Goal: Information Seeking & Learning: Learn about a topic

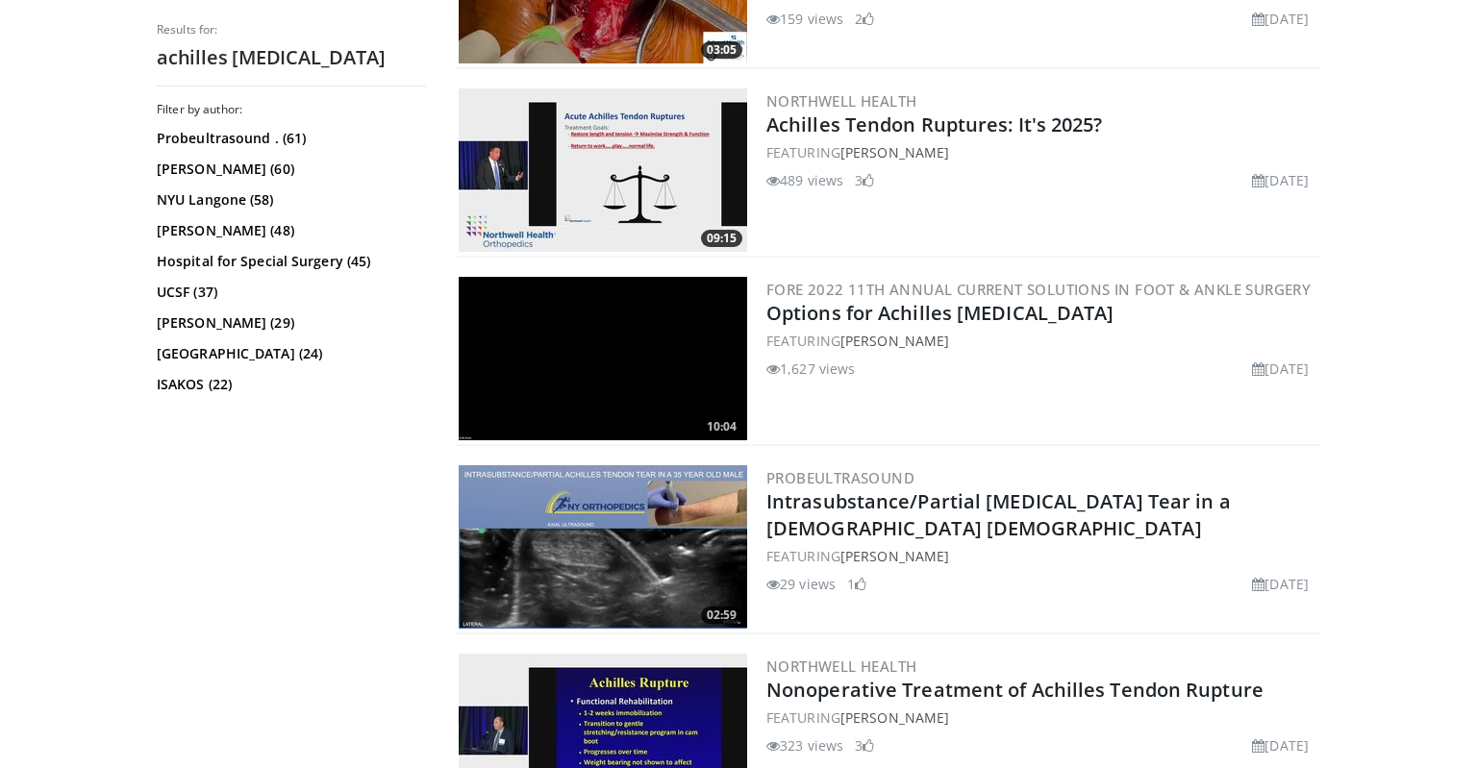
scroll to position [1308, 0]
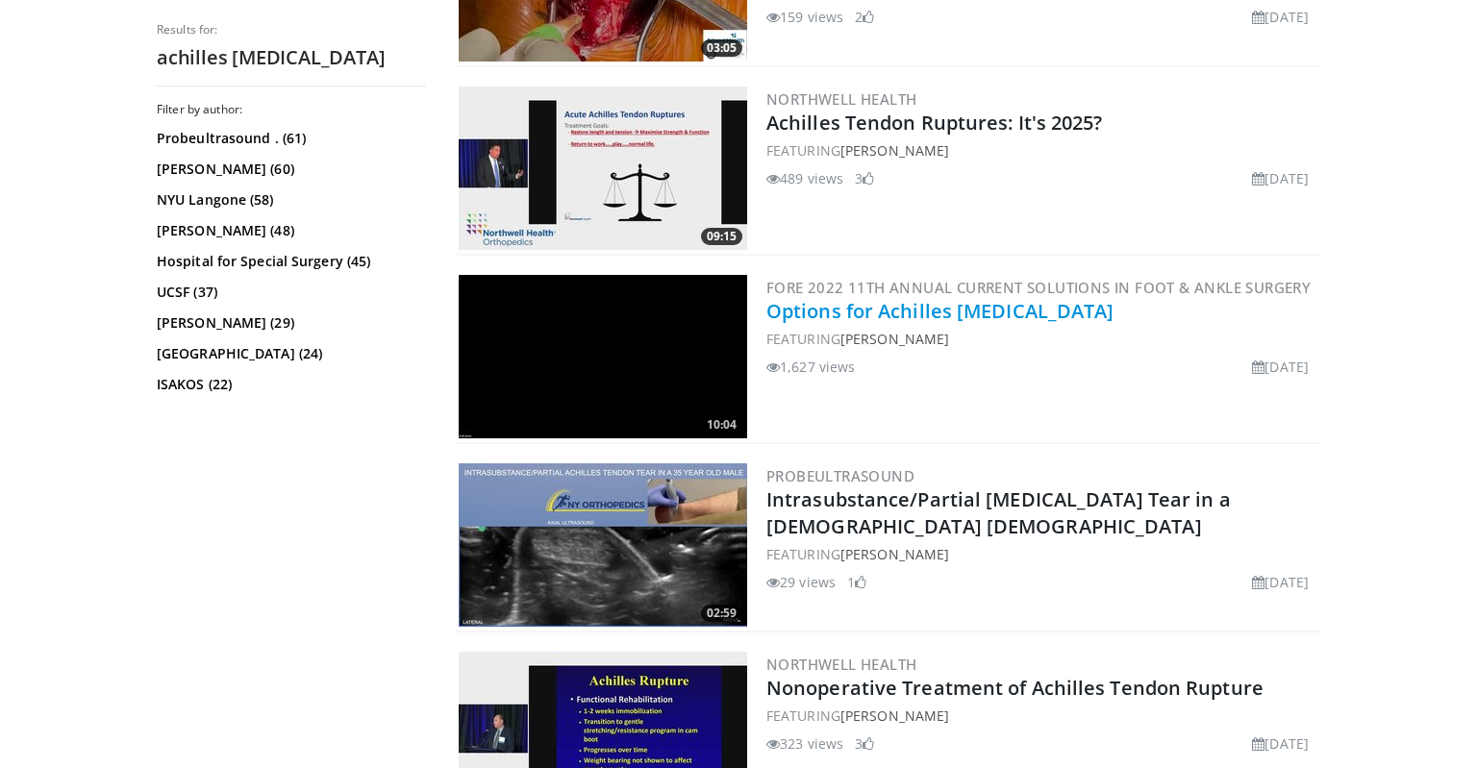
click at [969, 308] on link "Options for Achilles Tendon Lengthening" at bounding box center [941, 311] width 348 height 26
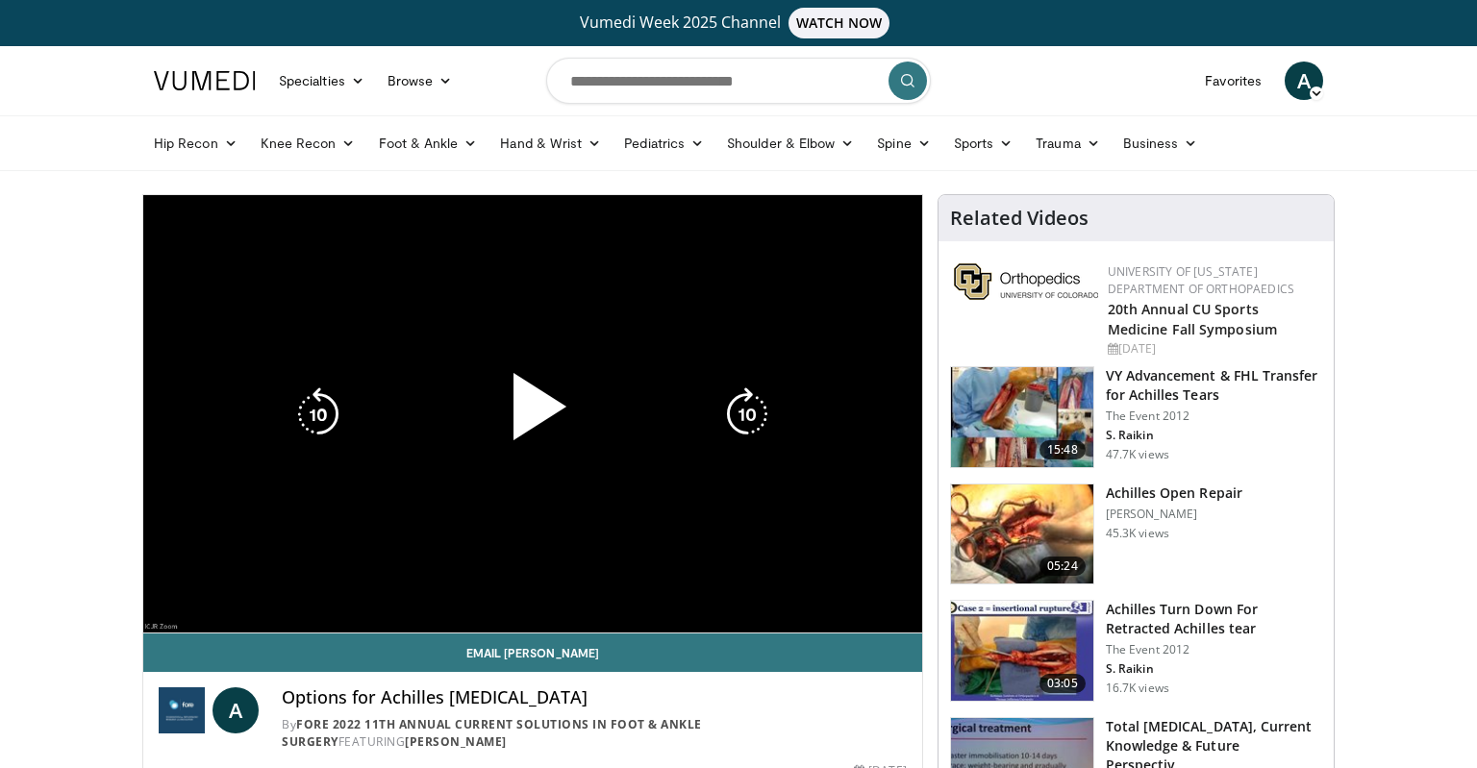
click at [746, 552] on div "10 seconds Tap to unmute" at bounding box center [532, 414] width 779 height 438
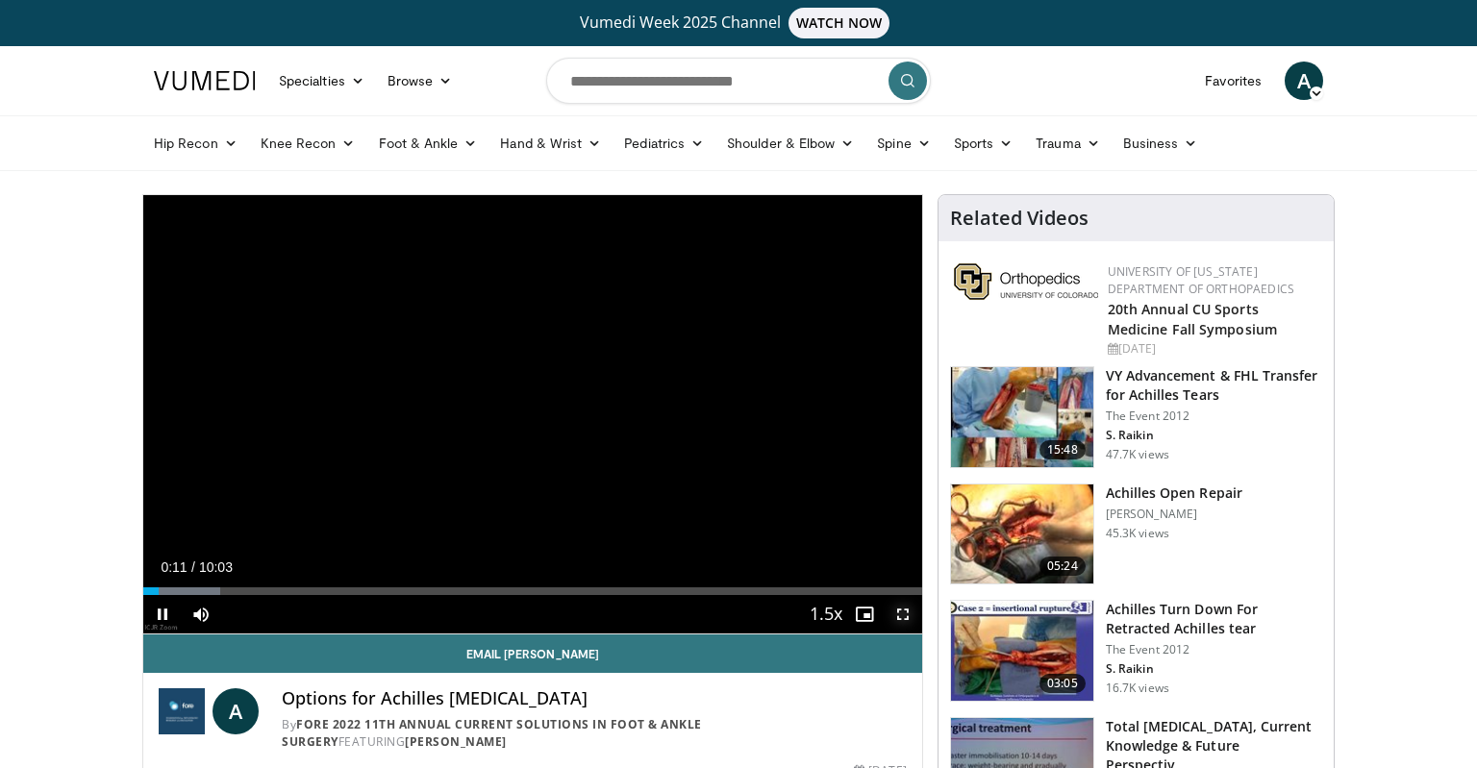
click at [898, 611] on span "Video Player" at bounding box center [903, 614] width 38 height 38
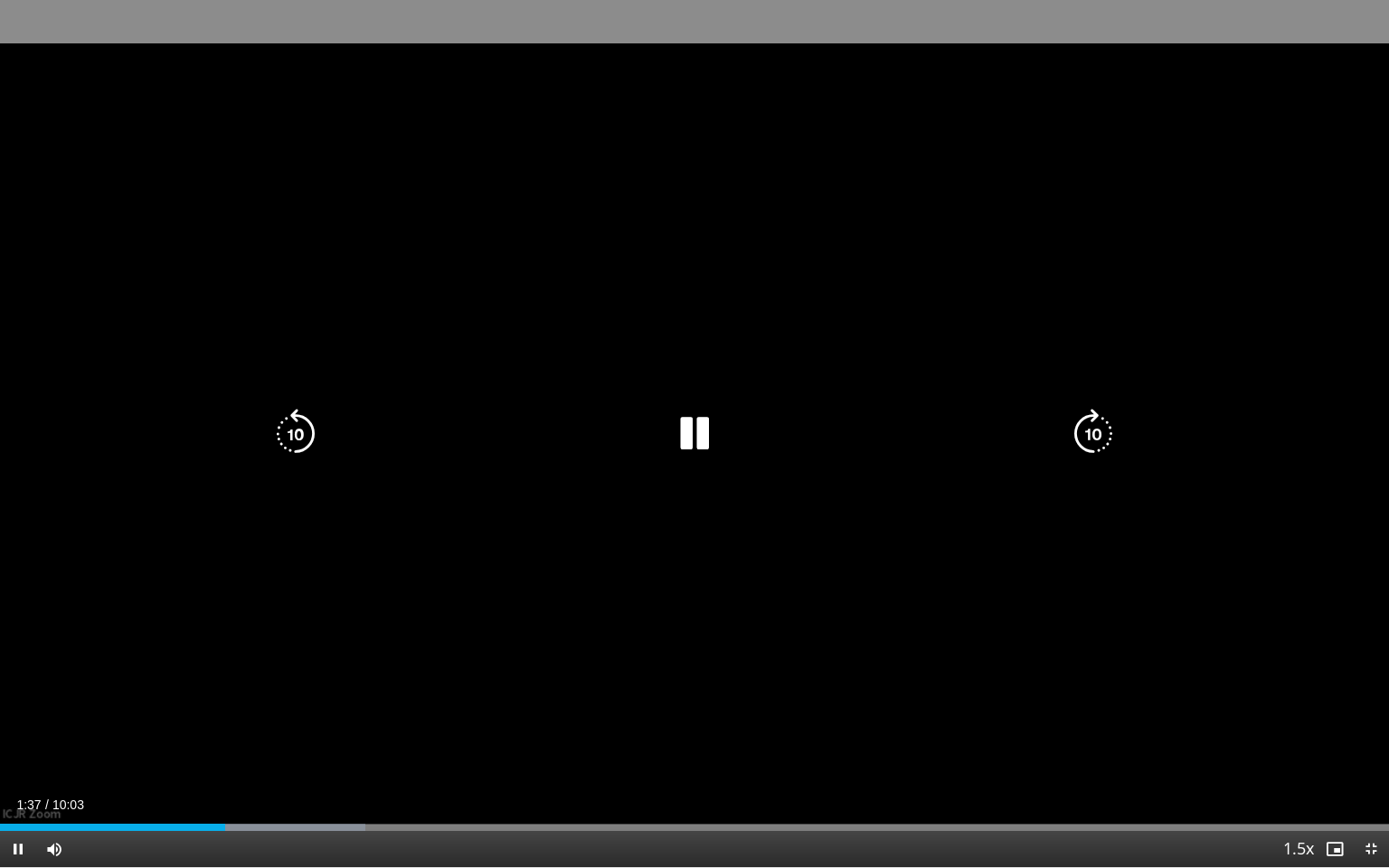
click at [674, 460] on div "10 seconds Tap to unmute" at bounding box center [694, 434] width 1389 height 867
click at [674, 460] on div "50 seconds Tap to unmute" at bounding box center [694, 434] width 1389 height 867
click at [698, 449] on icon "Video Player" at bounding box center [695, 434] width 51 height 51
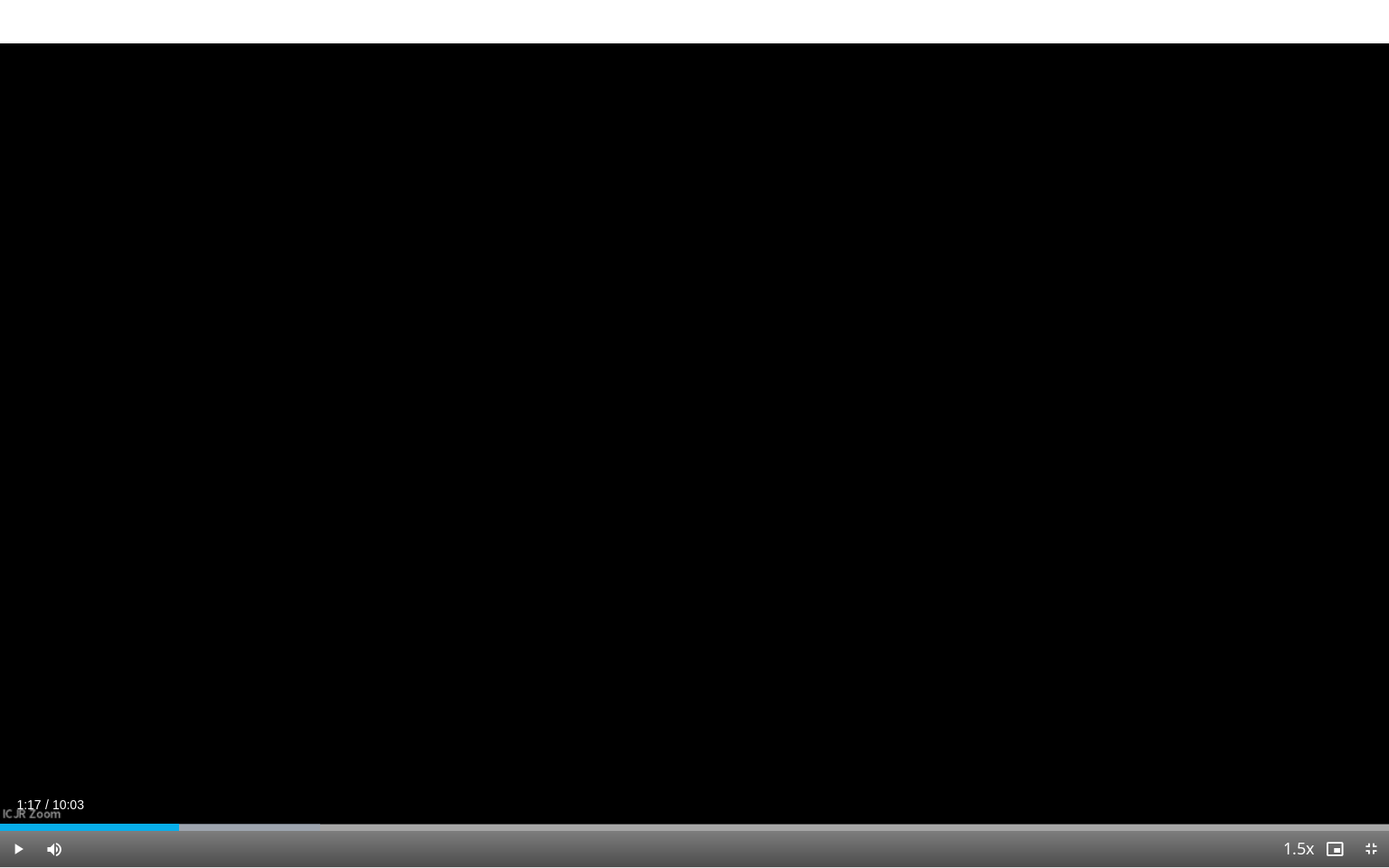
click at [698, 449] on div "50 seconds Tap to unmute" at bounding box center [694, 434] width 1389 height 867
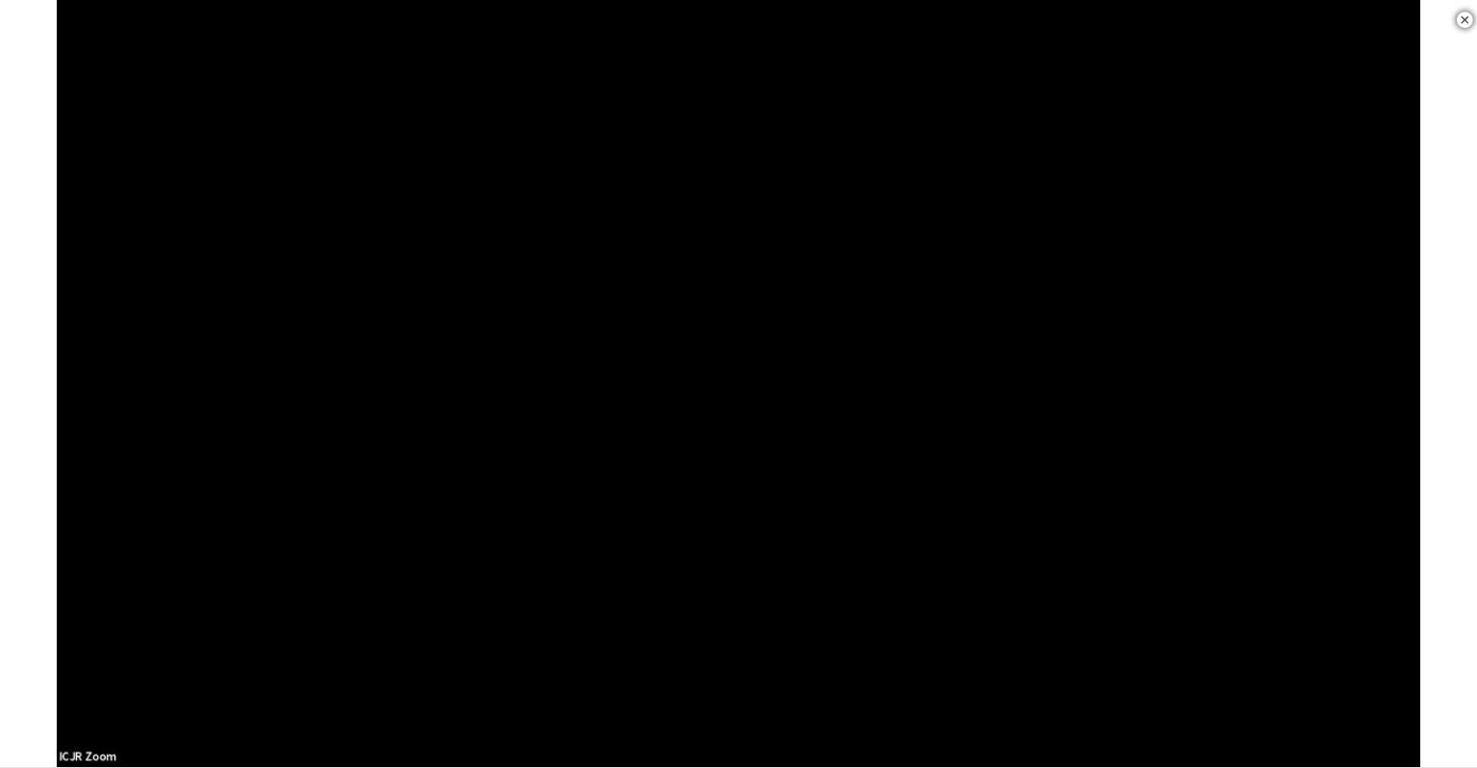
scroll to position [499, 0]
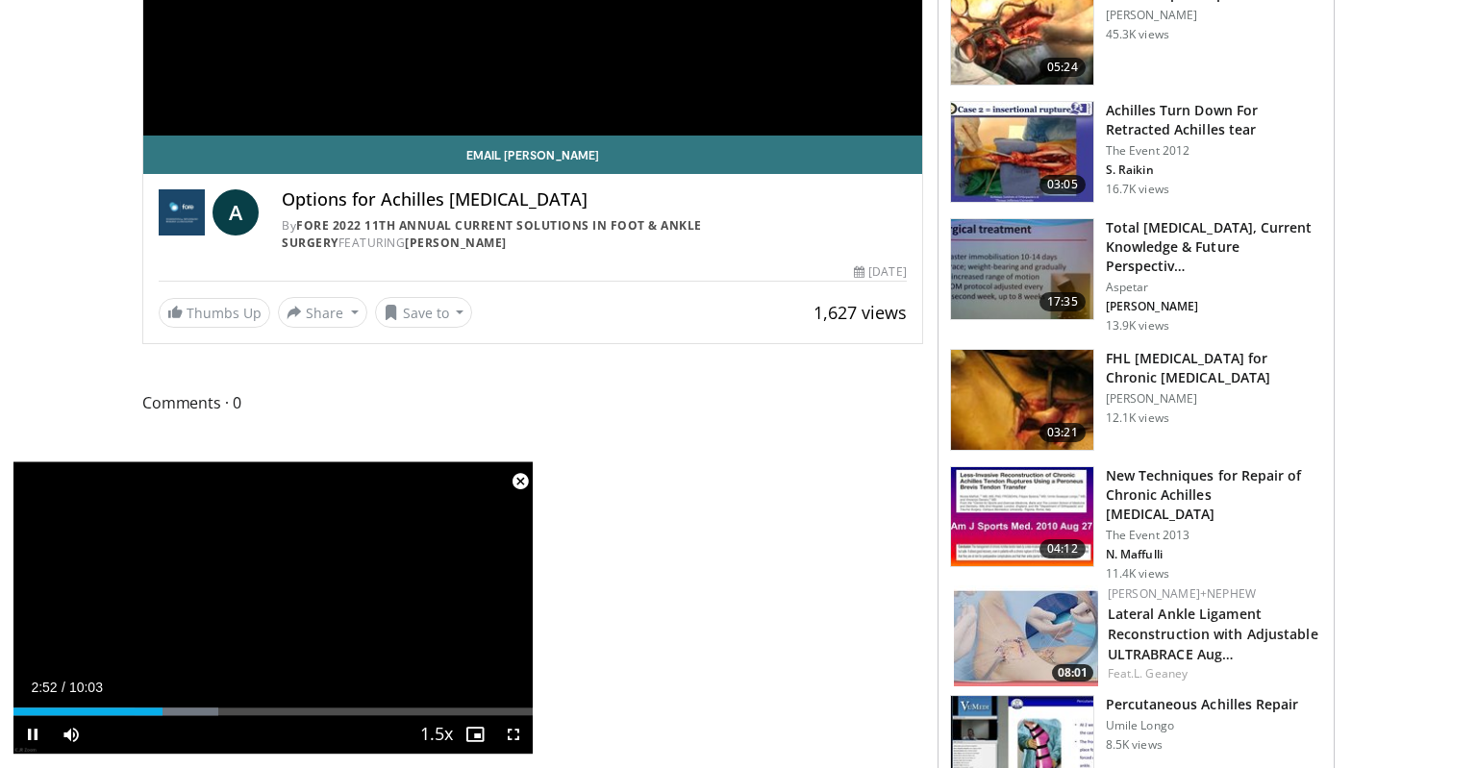
click at [523, 478] on span "Video Player" at bounding box center [520, 482] width 38 height 38
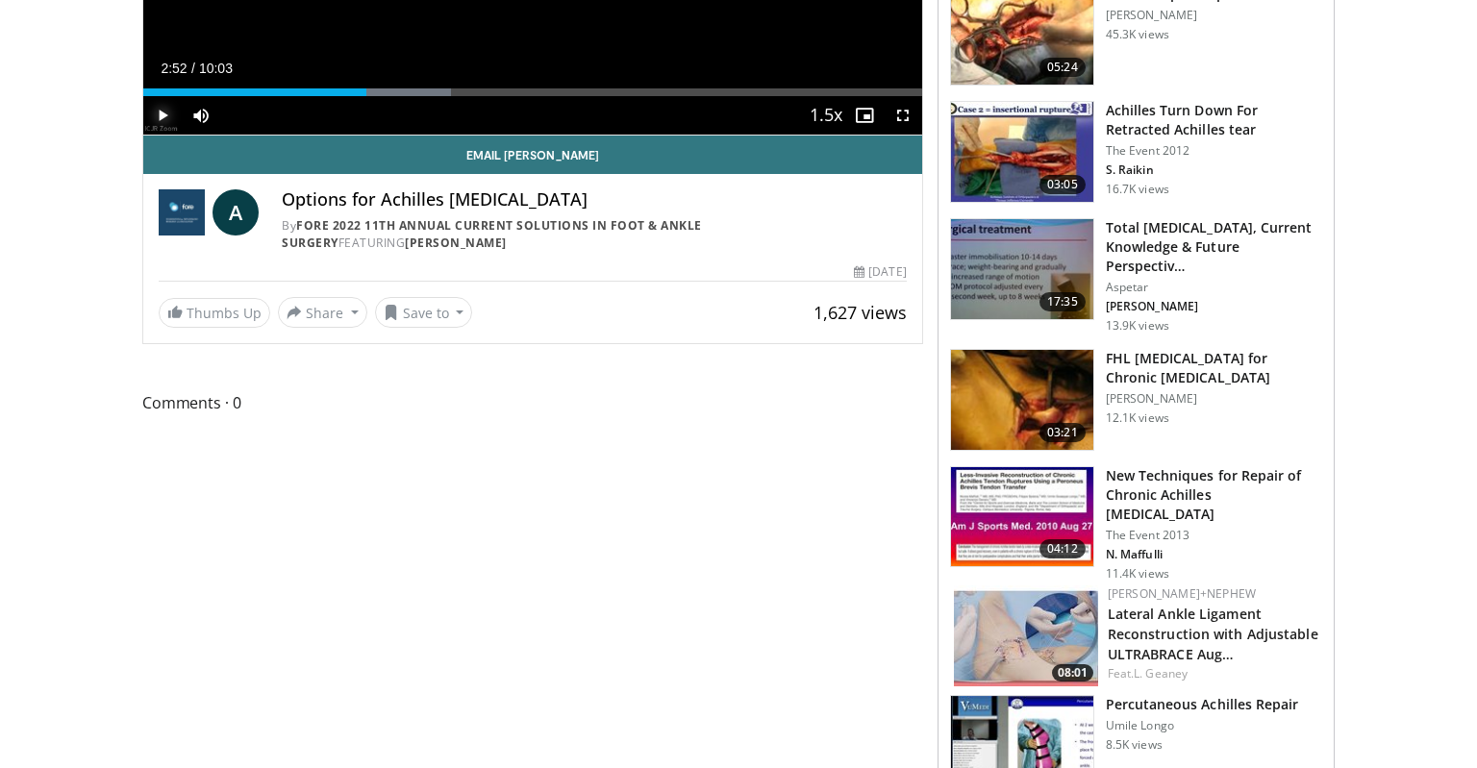
click at [160, 111] on span "Video Player" at bounding box center [162, 115] width 38 height 38
click at [173, 98] on span "Video Player" at bounding box center [162, 115] width 38 height 38
click at [167, 112] on span "Video Player" at bounding box center [162, 115] width 38 height 38
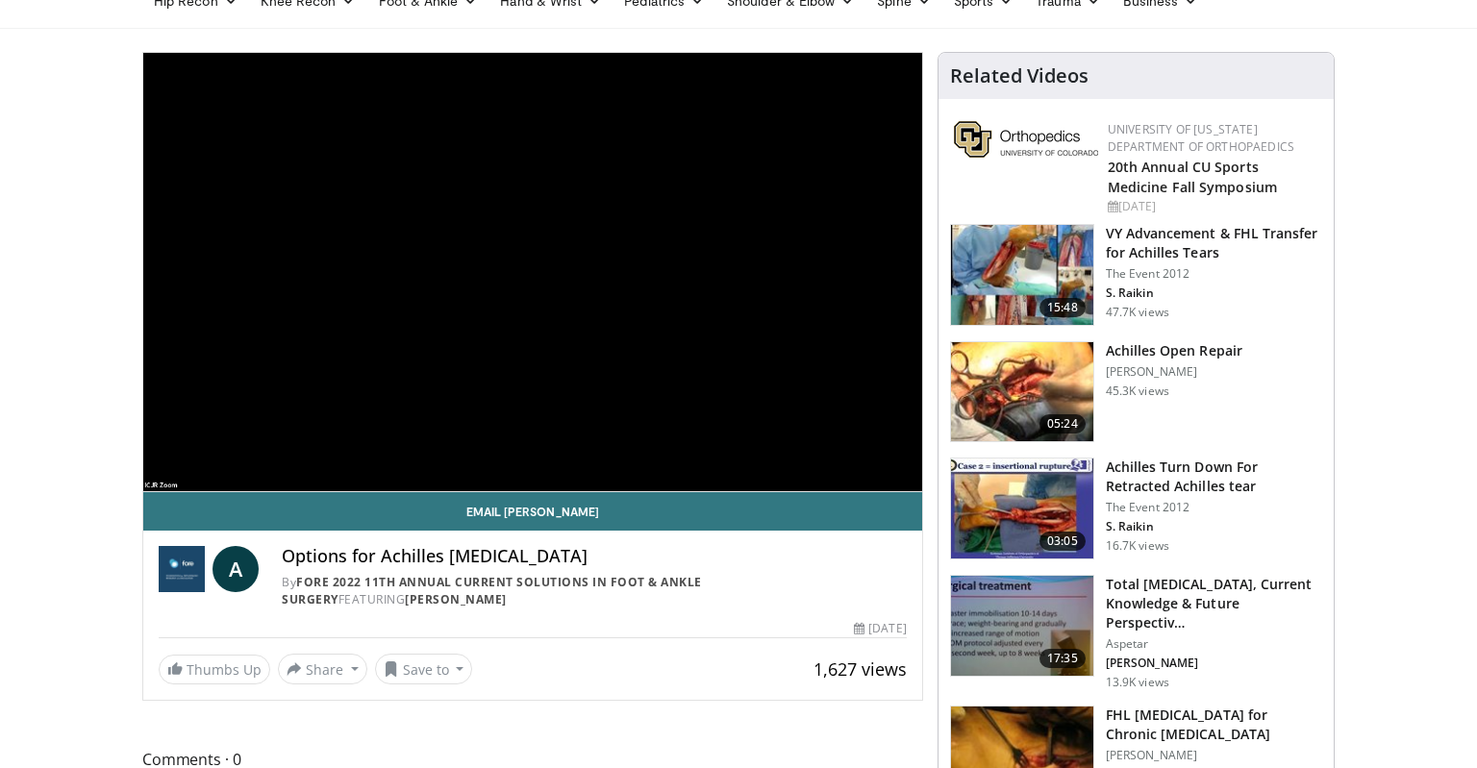
scroll to position [125, 0]
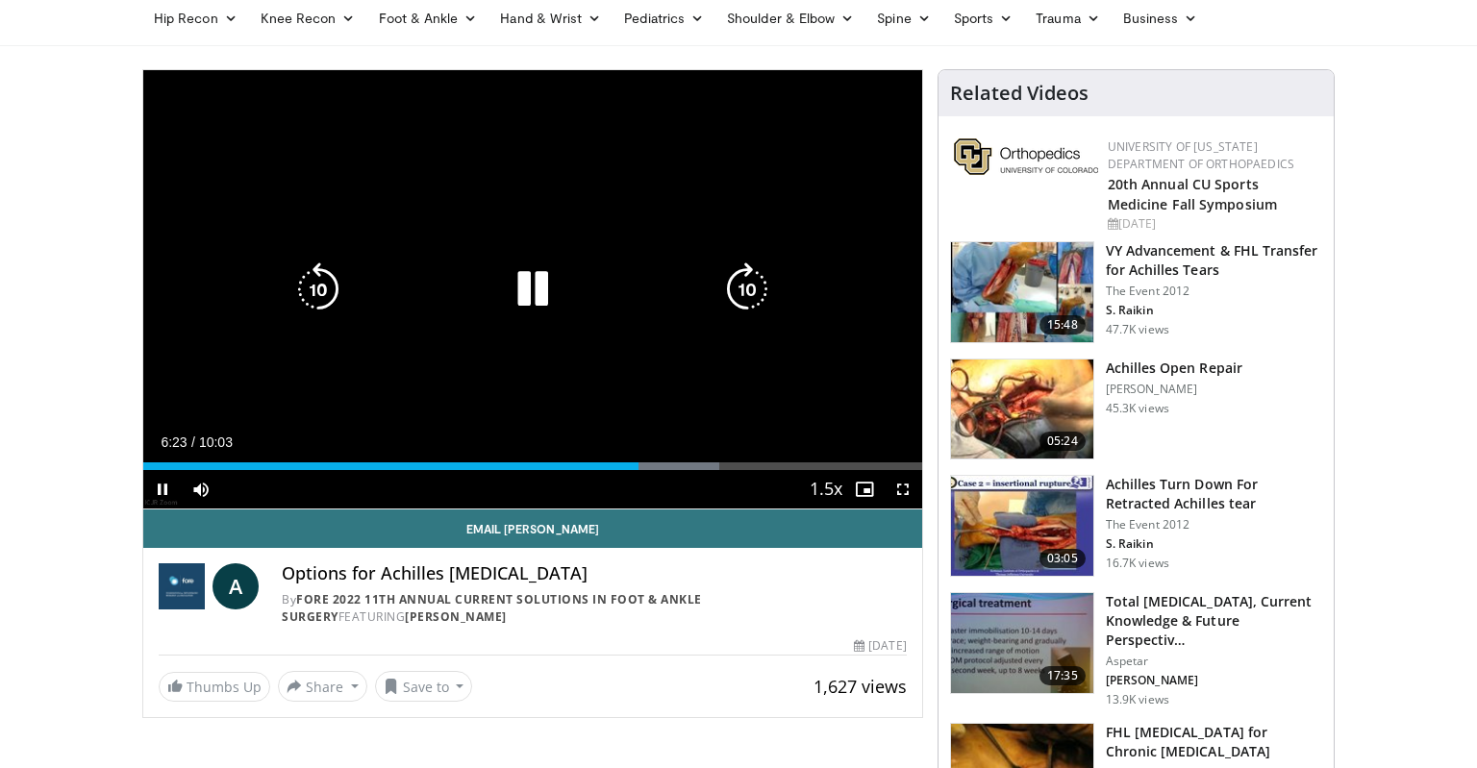
click at [596, 268] on div "50 seconds Tap to unmute" at bounding box center [532, 289] width 779 height 439
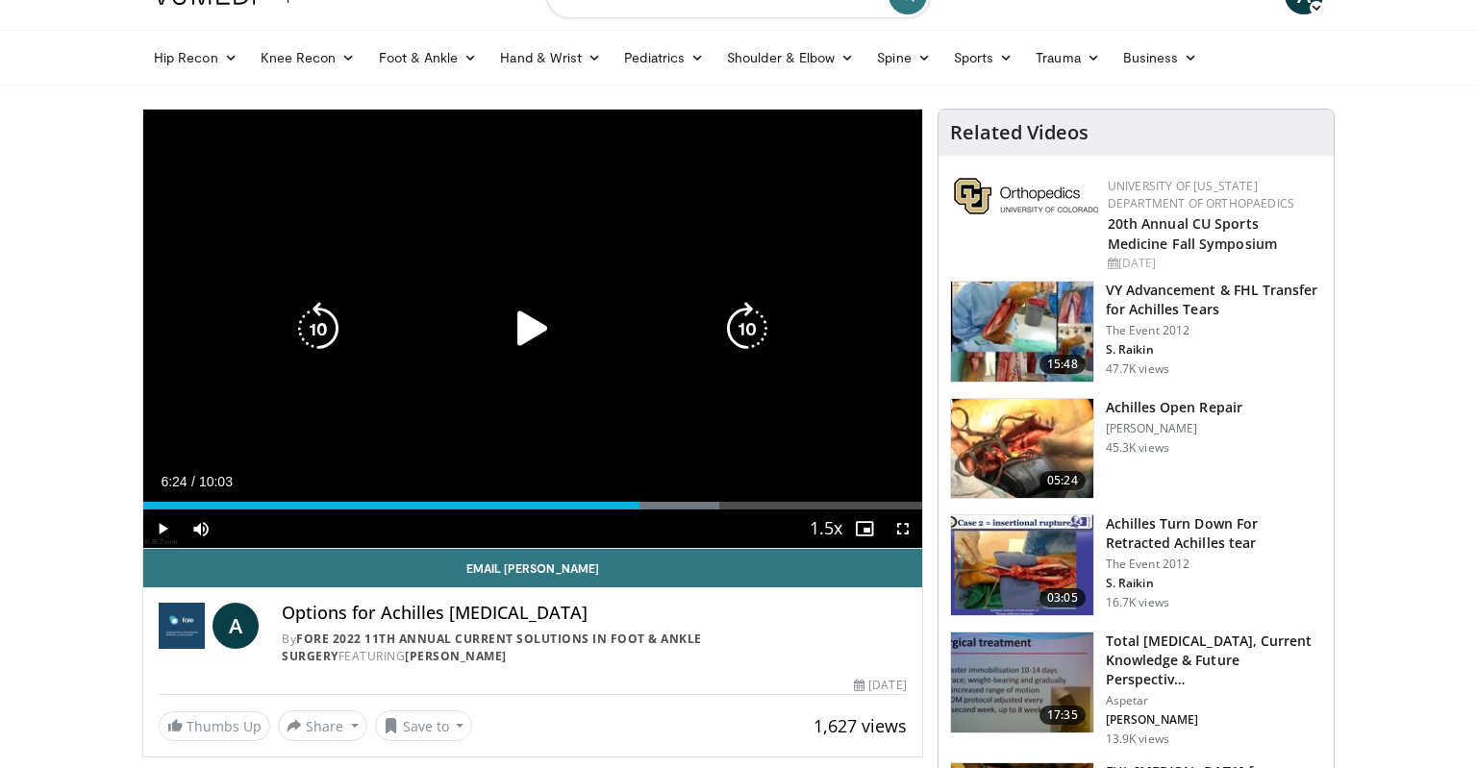
scroll to position [0, 0]
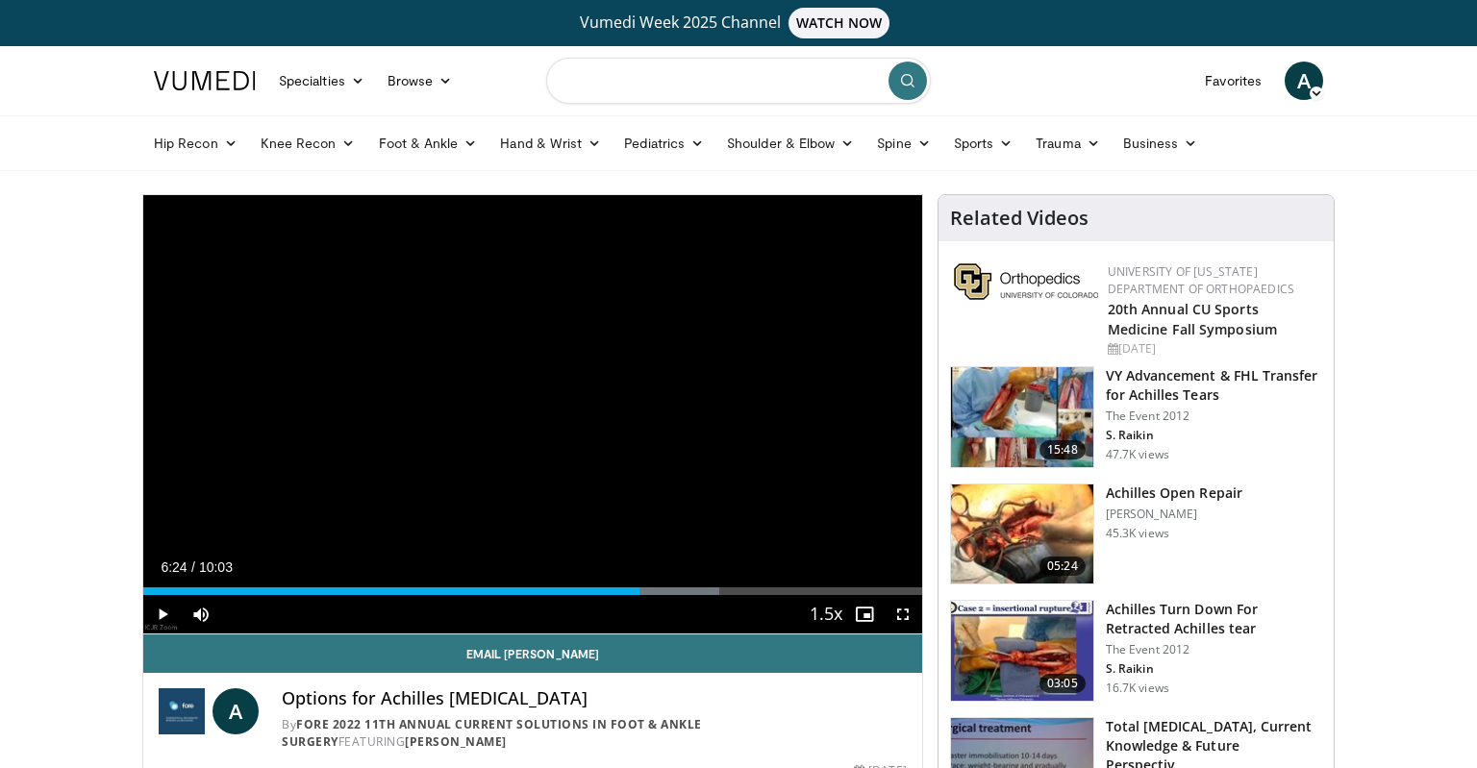
click at [630, 71] on input "Search topics, interventions" at bounding box center [738, 81] width 385 height 46
click at [606, 86] on input "****" at bounding box center [738, 81] width 385 height 46
type input "*"
type input "**********"
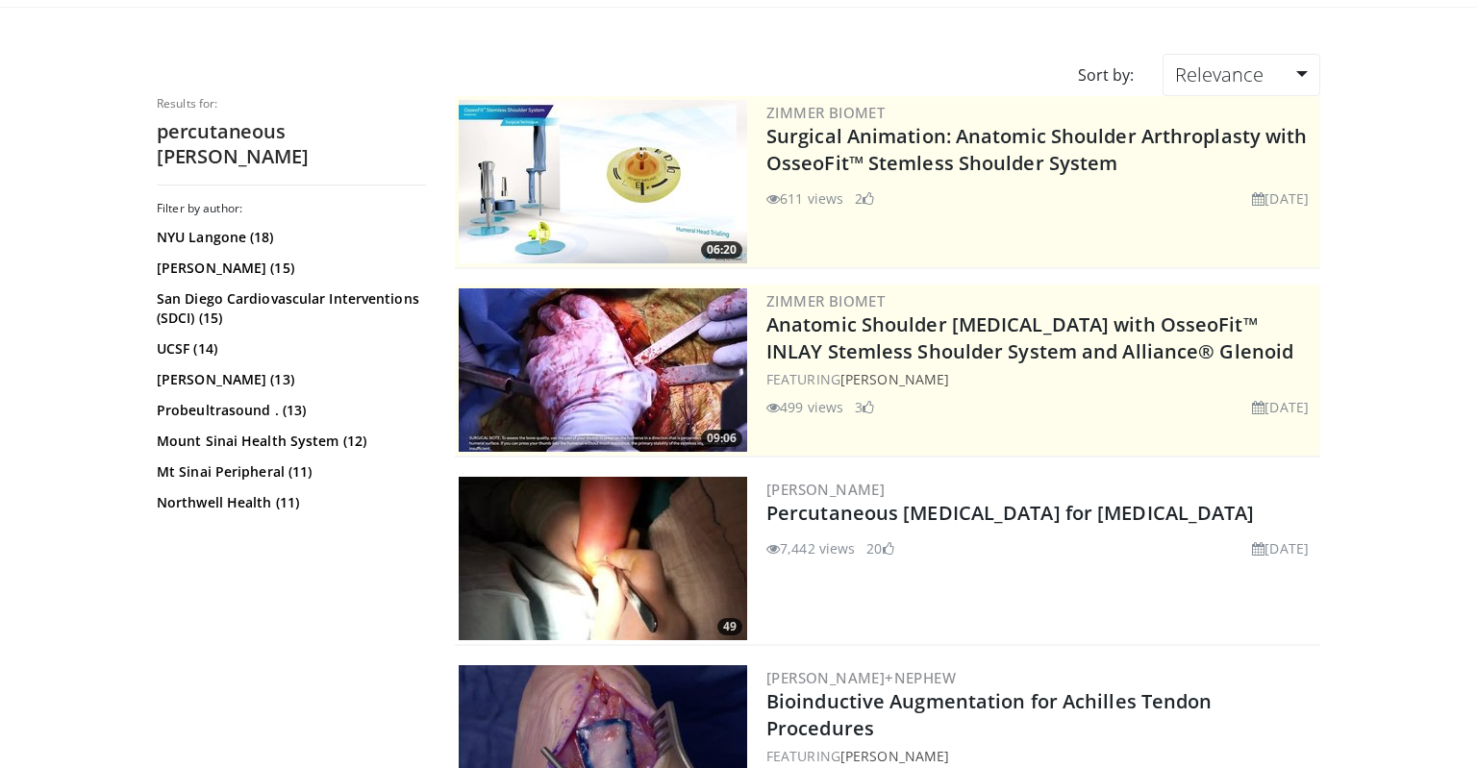
scroll to position [181, 0]
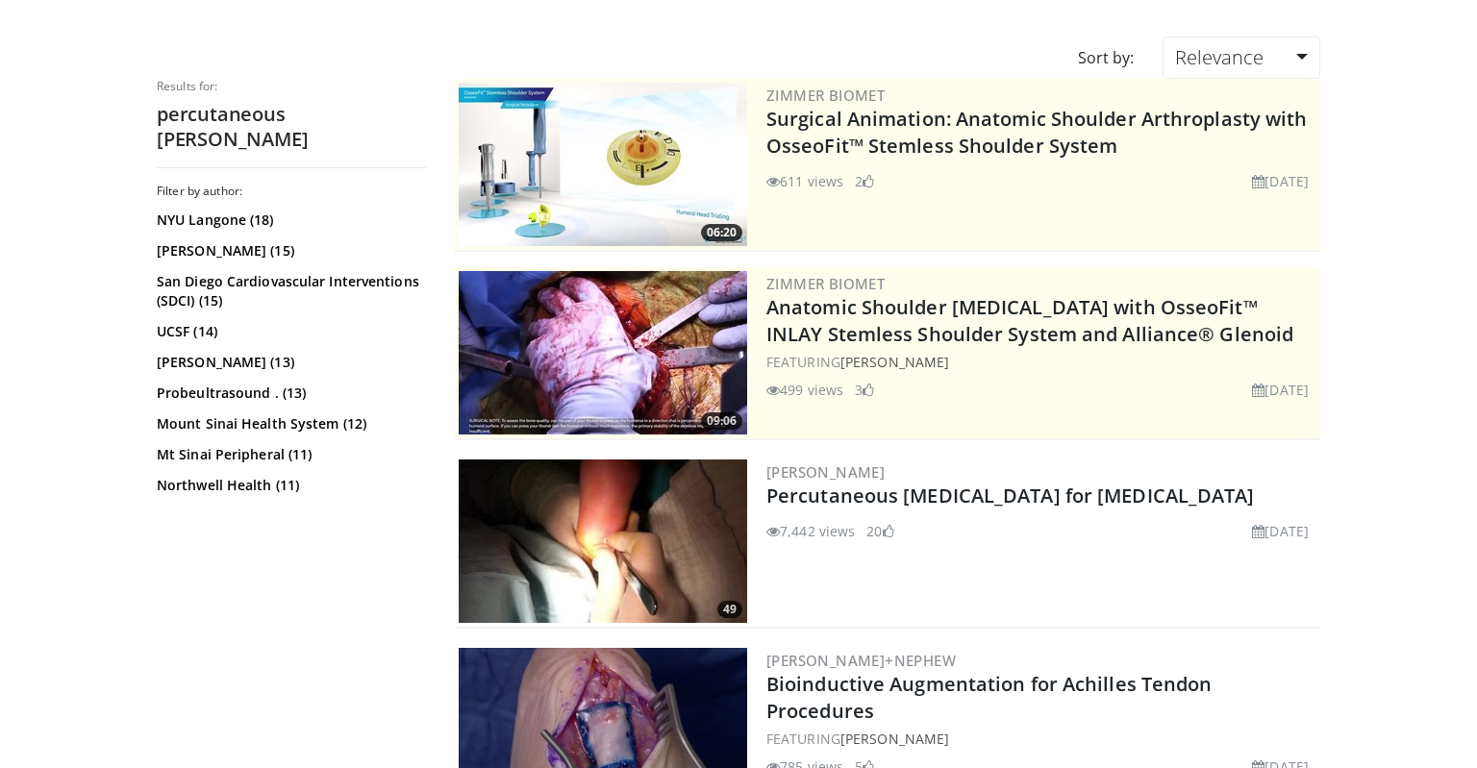
click at [1004, 501] on link "Percutaneous [MEDICAL_DATA] for [MEDICAL_DATA]" at bounding box center [1011, 496] width 489 height 26
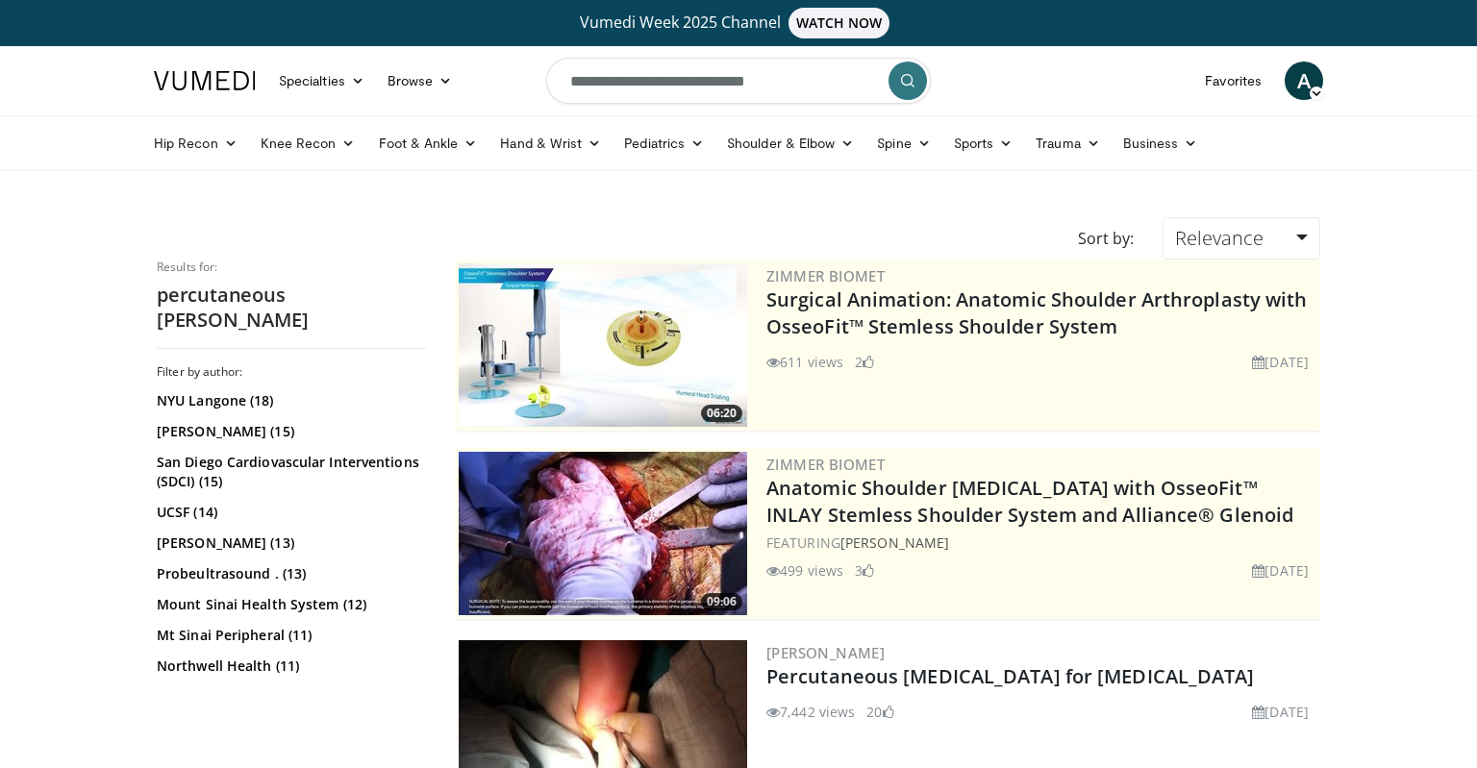
click at [610, 90] on input "**********" at bounding box center [738, 81] width 385 height 46
click at [610, 91] on input "**********" at bounding box center [738, 81] width 385 height 46
type input "**********"
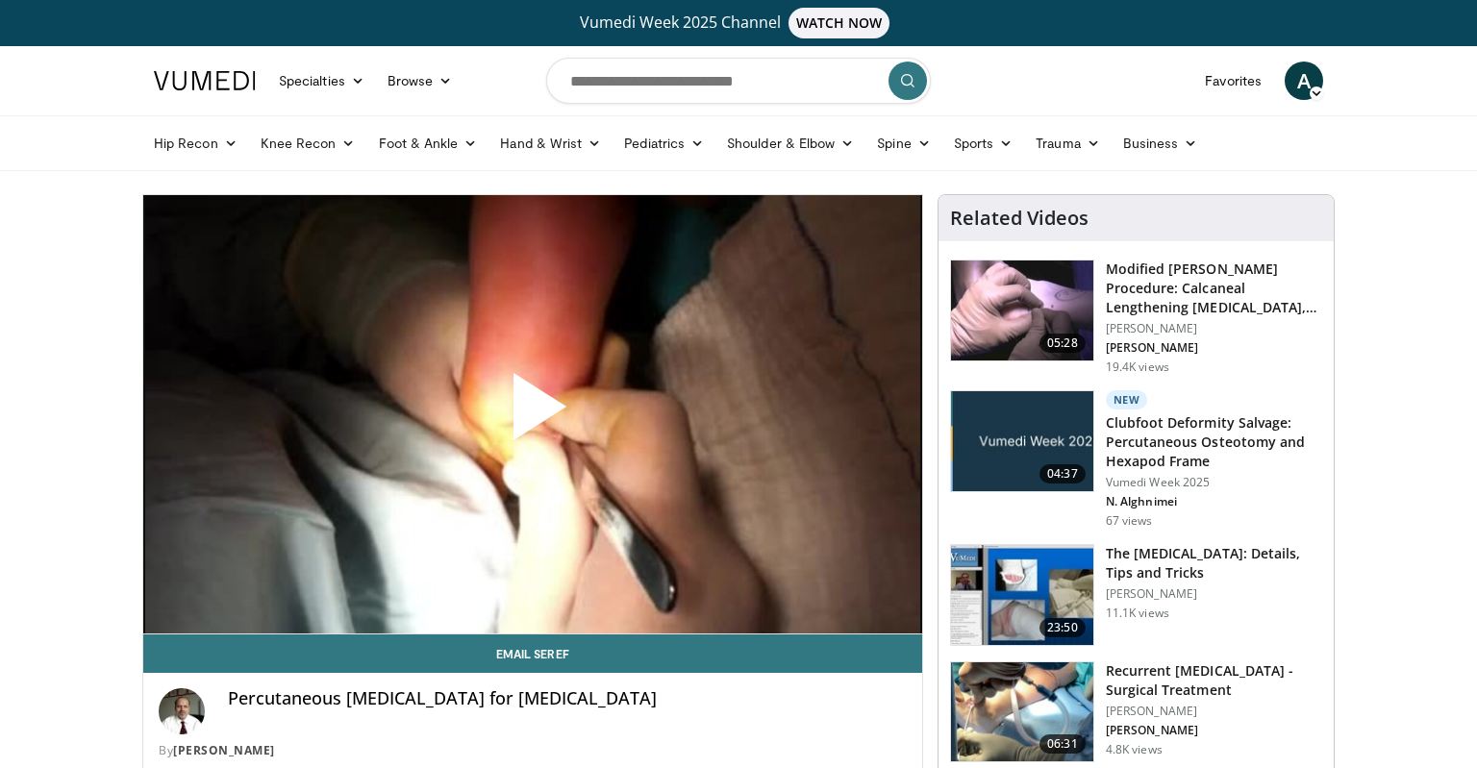
click at [533, 415] on span "Video Player" at bounding box center [533, 415] width 0 height 0
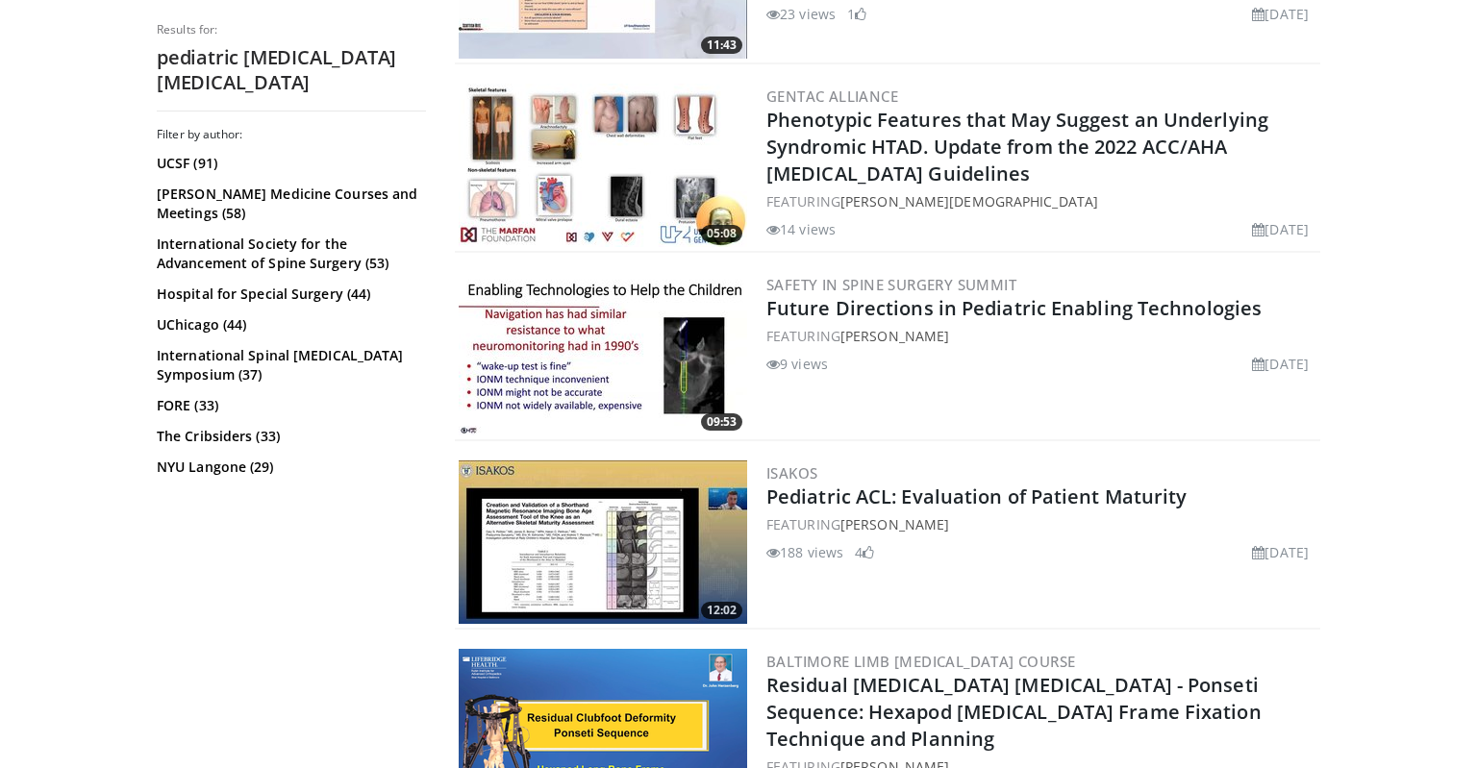
scroll to position [3421, 0]
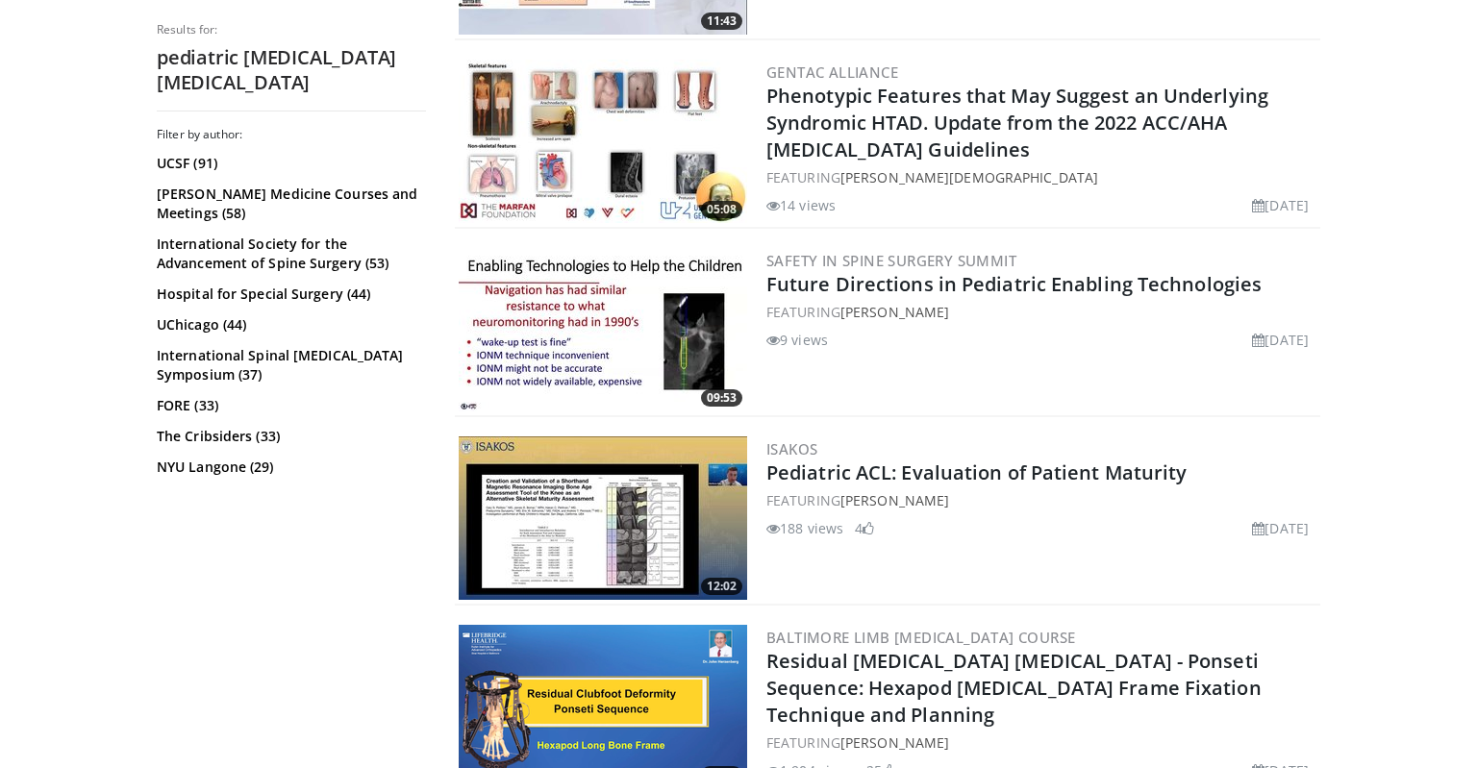
click at [944, 352] on div "Safety in Spine Surgery Summit Future Directions in Pediatric Enabling Technolo…" at bounding box center [1042, 329] width 550 height 163
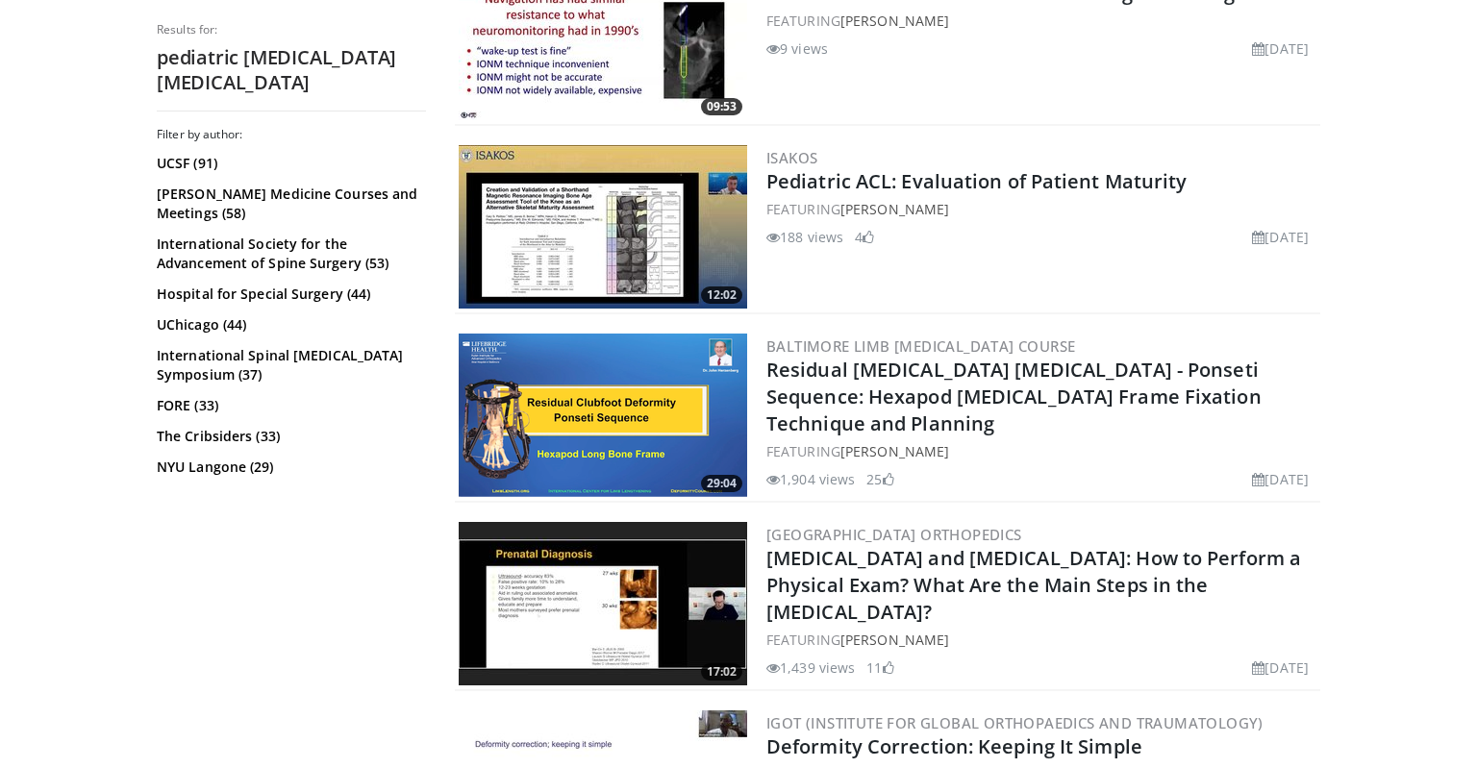
scroll to position [3713, 0]
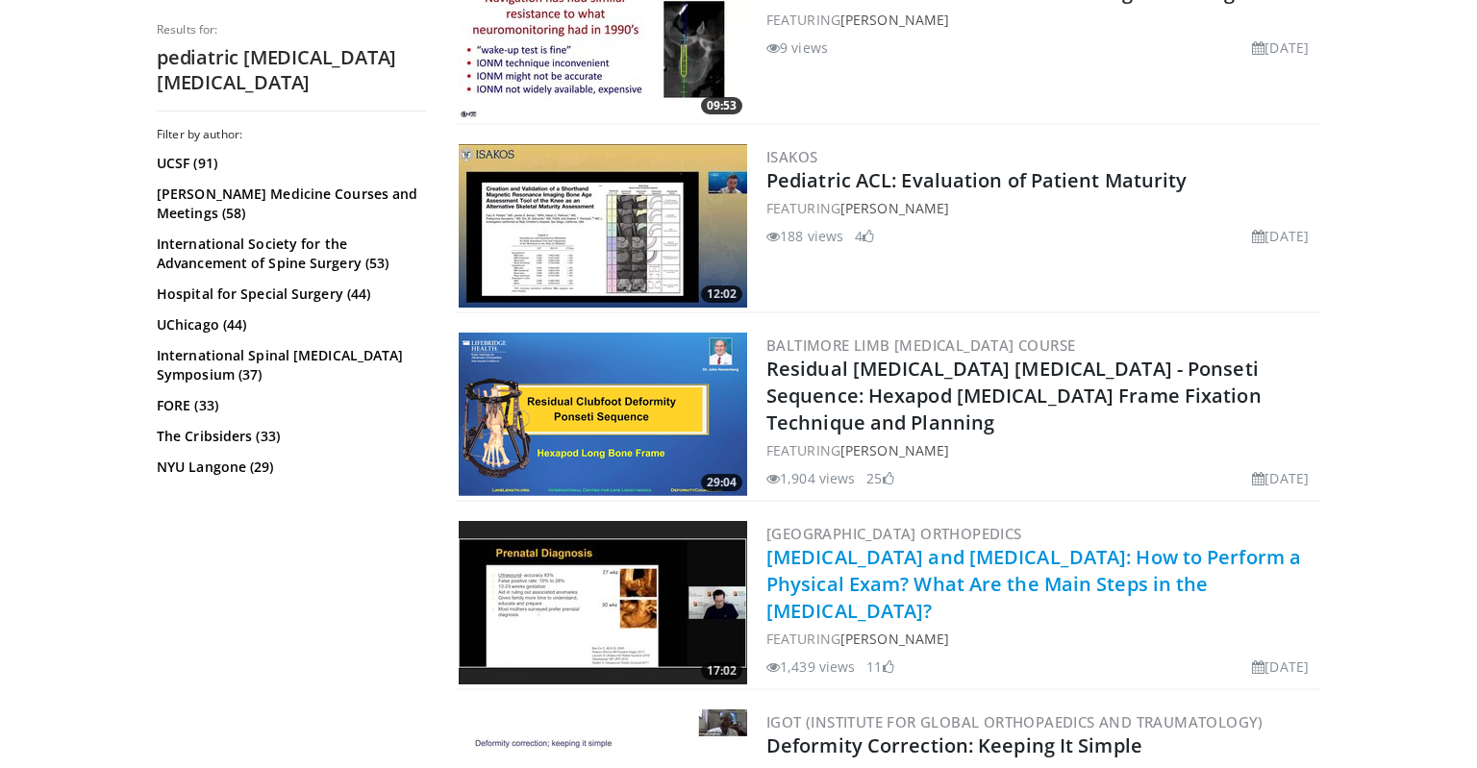
click at [910, 577] on link "[MEDICAL_DATA] and [MEDICAL_DATA]: How to Perform a Physical Exam? What Are the…" at bounding box center [1034, 584] width 535 height 80
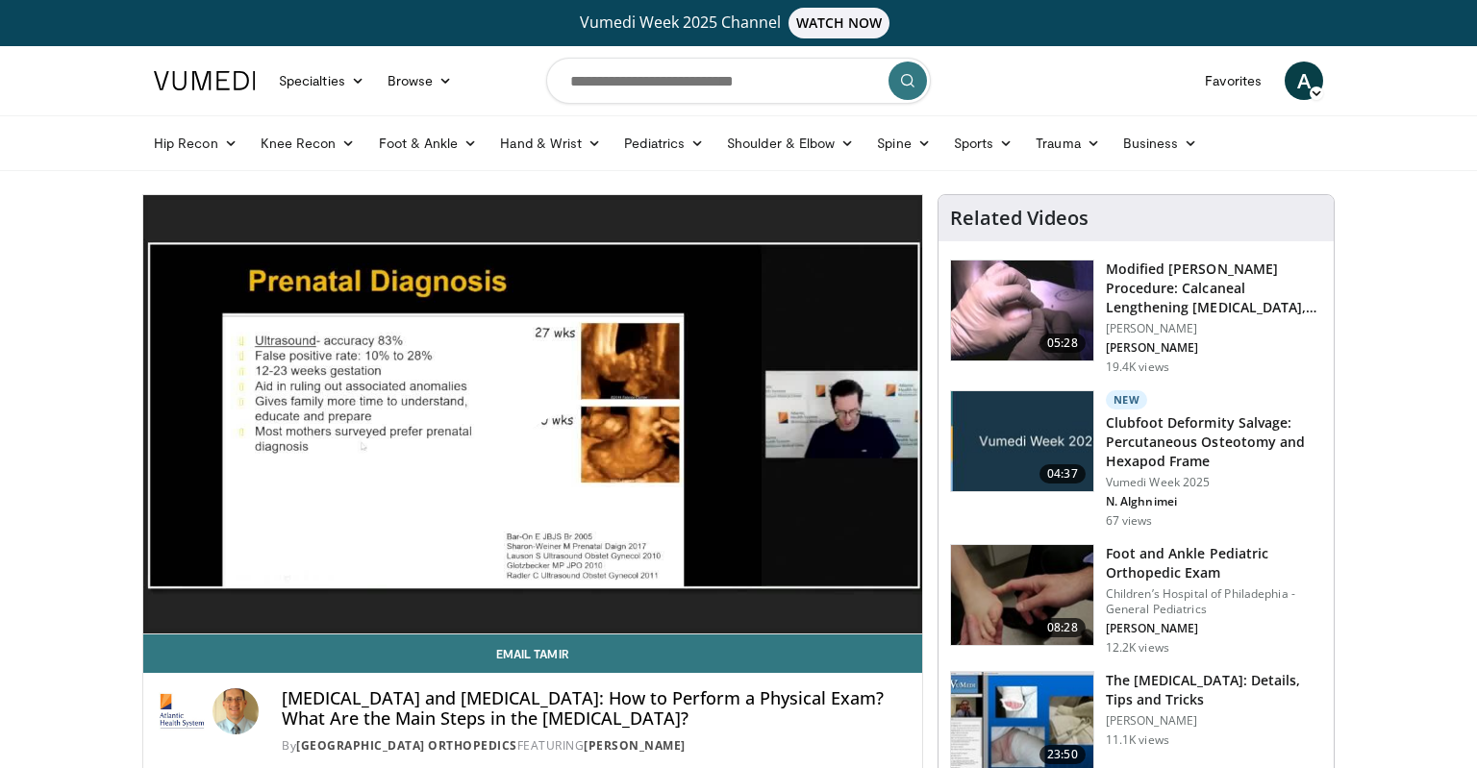
click at [533, 415] on span "Video Player" at bounding box center [533, 415] width 0 height 0
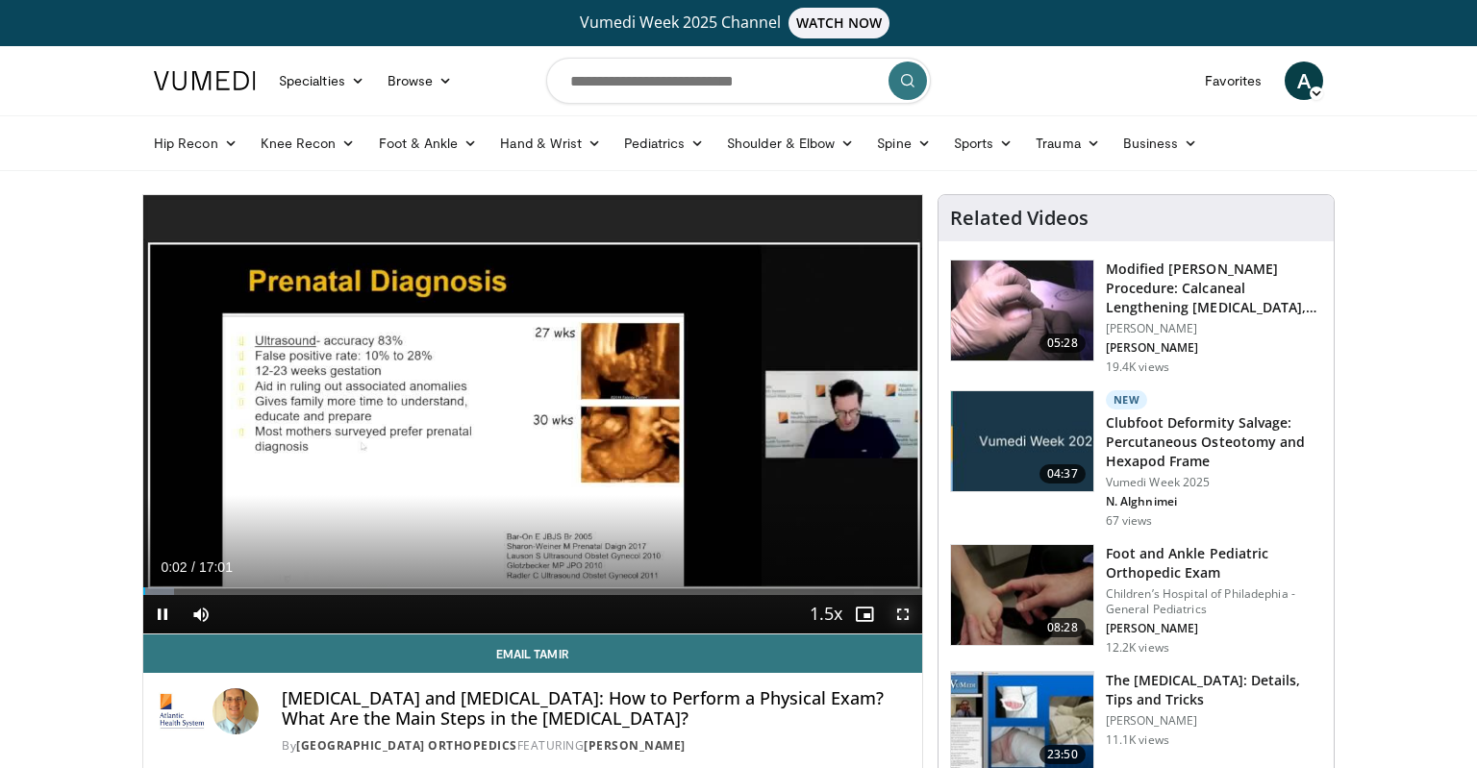
click at [903, 610] on span "Video Player" at bounding box center [903, 614] width 38 height 38
click at [915, 612] on span "Video Player" at bounding box center [903, 614] width 38 height 38
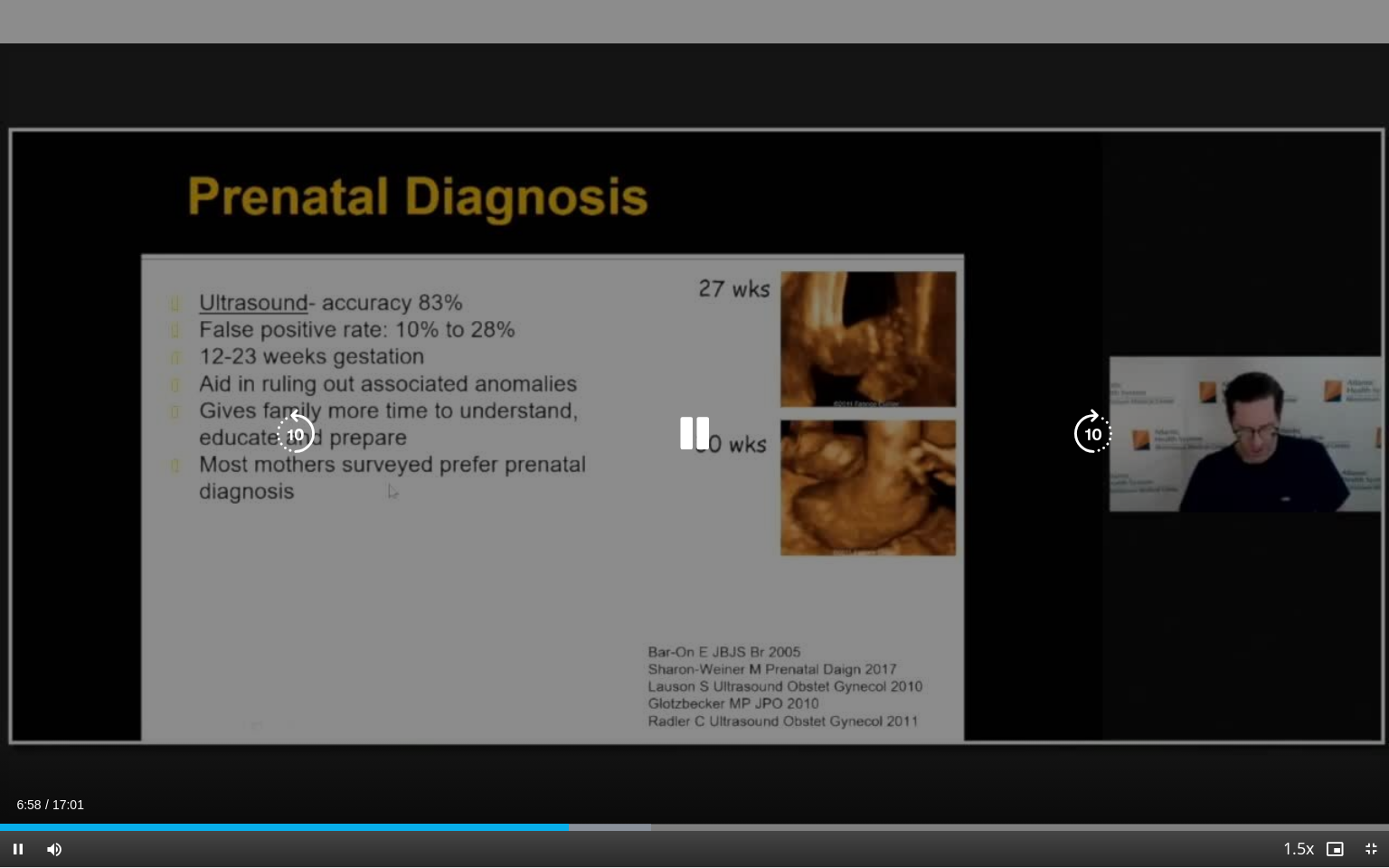
click at [278, 440] on icon "Video Player" at bounding box center [296, 434] width 51 height 51
click at [304, 429] on icon "Video Player" at bounding box center [296, 434] width 51 height 51
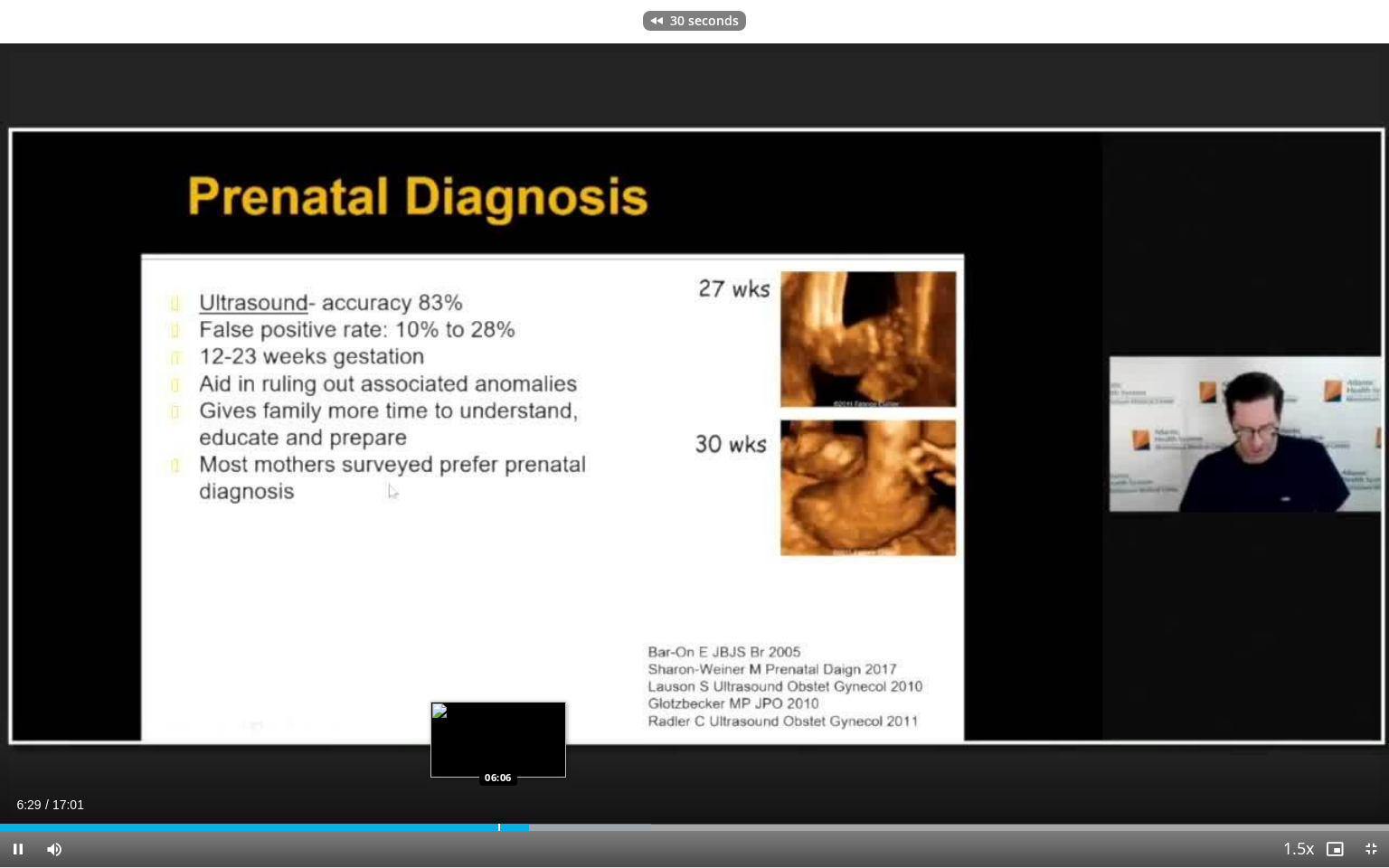
click at [497, 721] on div "Loaded : 46.89% 06:29 06:06" at bounding box center [694, 823] width 1389 height 17
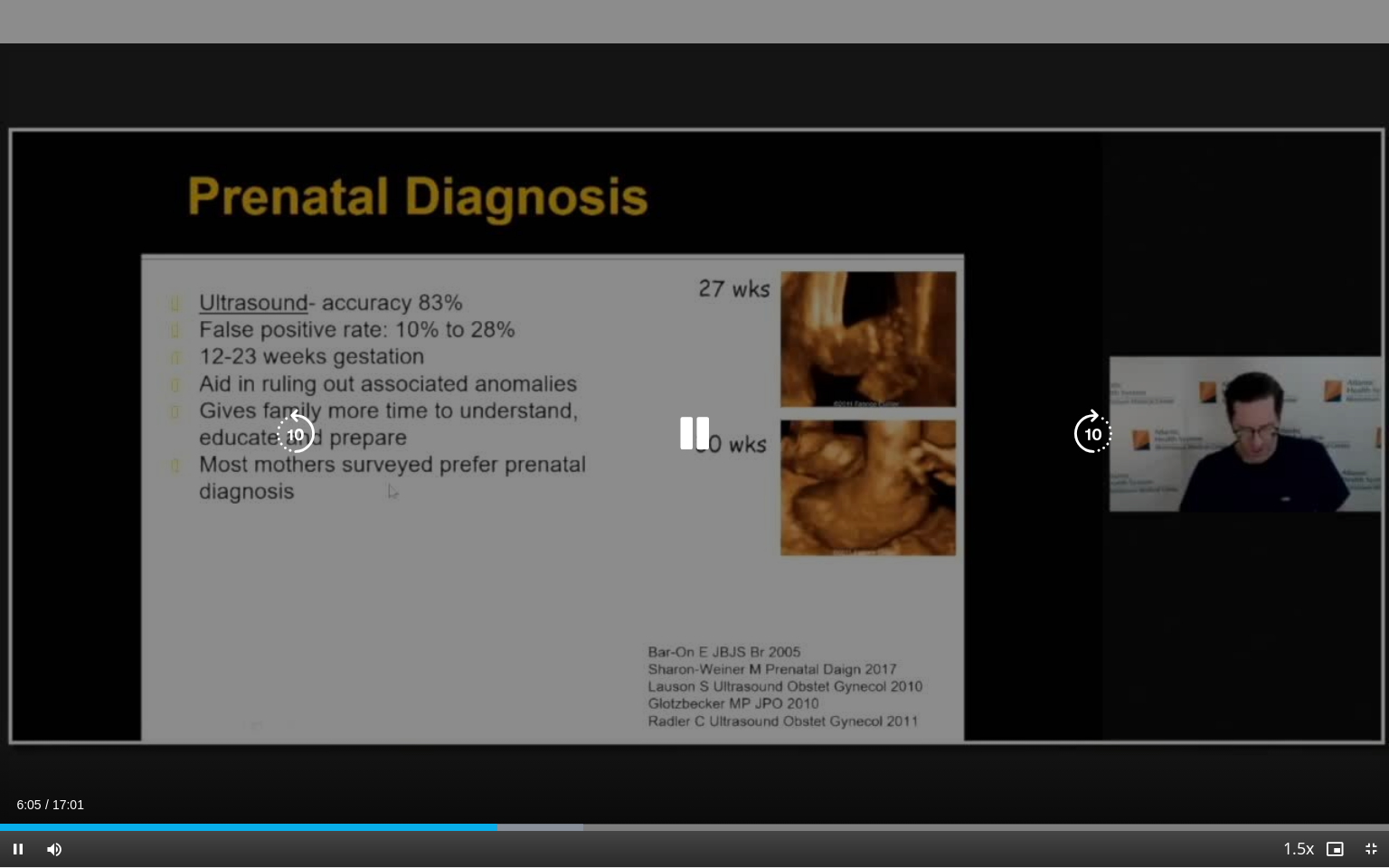
click at [702, 433] on icon "Video Player" at bounding box center [695, 434] width 51 height 51
